Goal: Navigation & Orientation: Find specific page/section

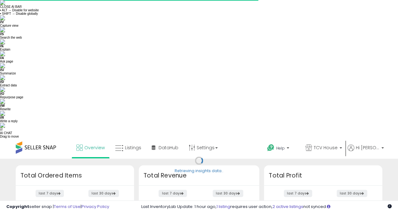
scroll to position [87, 197]
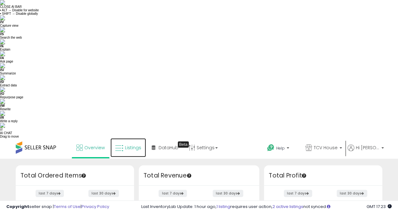
click at [129, 145] on span "Listings" at bounding box center [133, 148] width 16 height 6
